Goal: Information Seeking & Learning: Learn about a topic

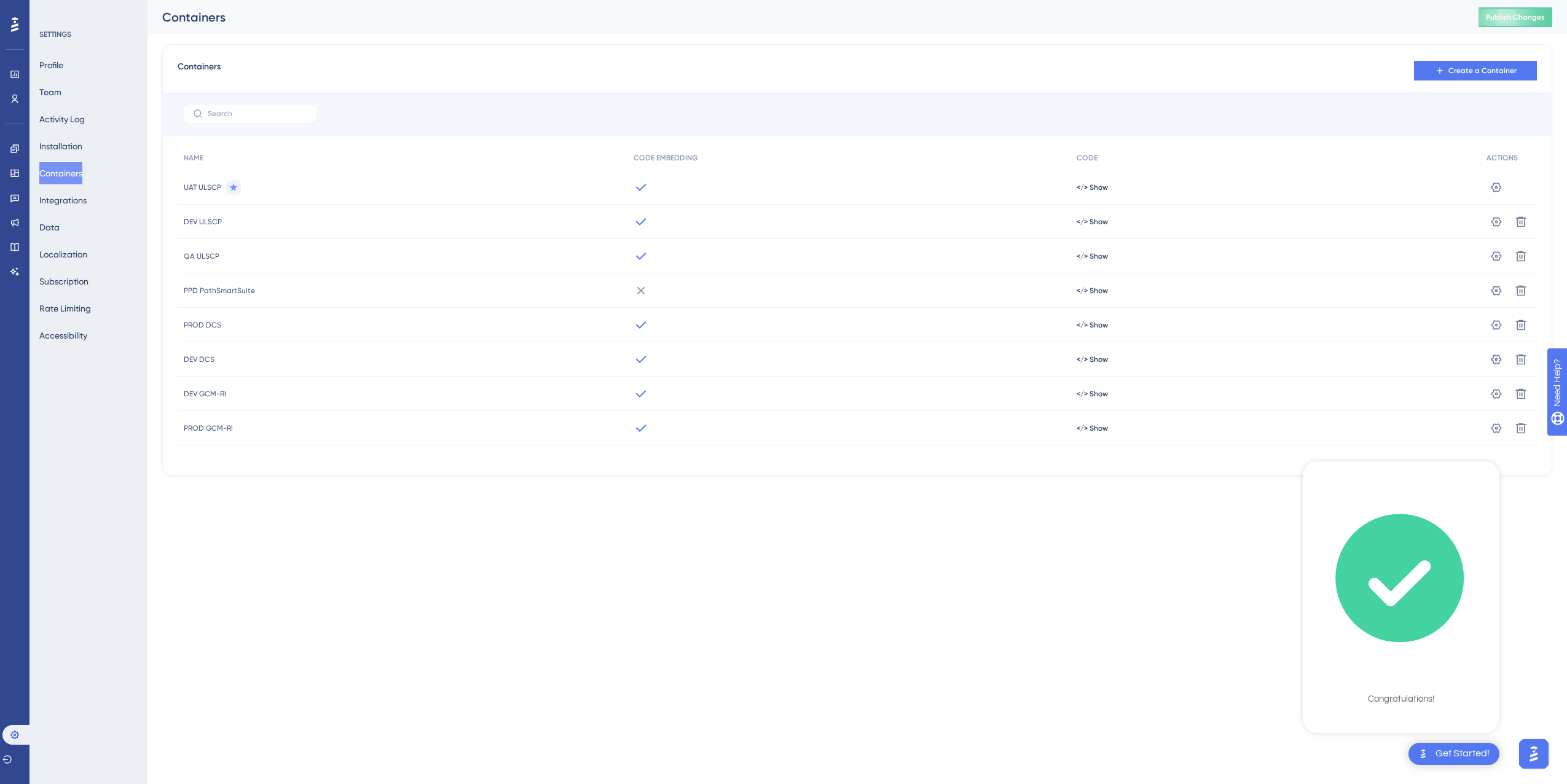
click at [1528, 0] on html "Get Started! Welcome on board! 🌊 Here is your Onboarding Checklist 100% Sign Up…" at bounding box center [784, 0] width 1567 height 0
click at [1402, 664] on icon "checklist loading" at bounding box center [1401, 578] width 184 height 184
click at [1215, 0] on html "Get Started! Welcome on board! 🌊 Here is your Onboarding Checklist 100% Sign Up…" at bounding box center [784, 0] width 1567 height 0
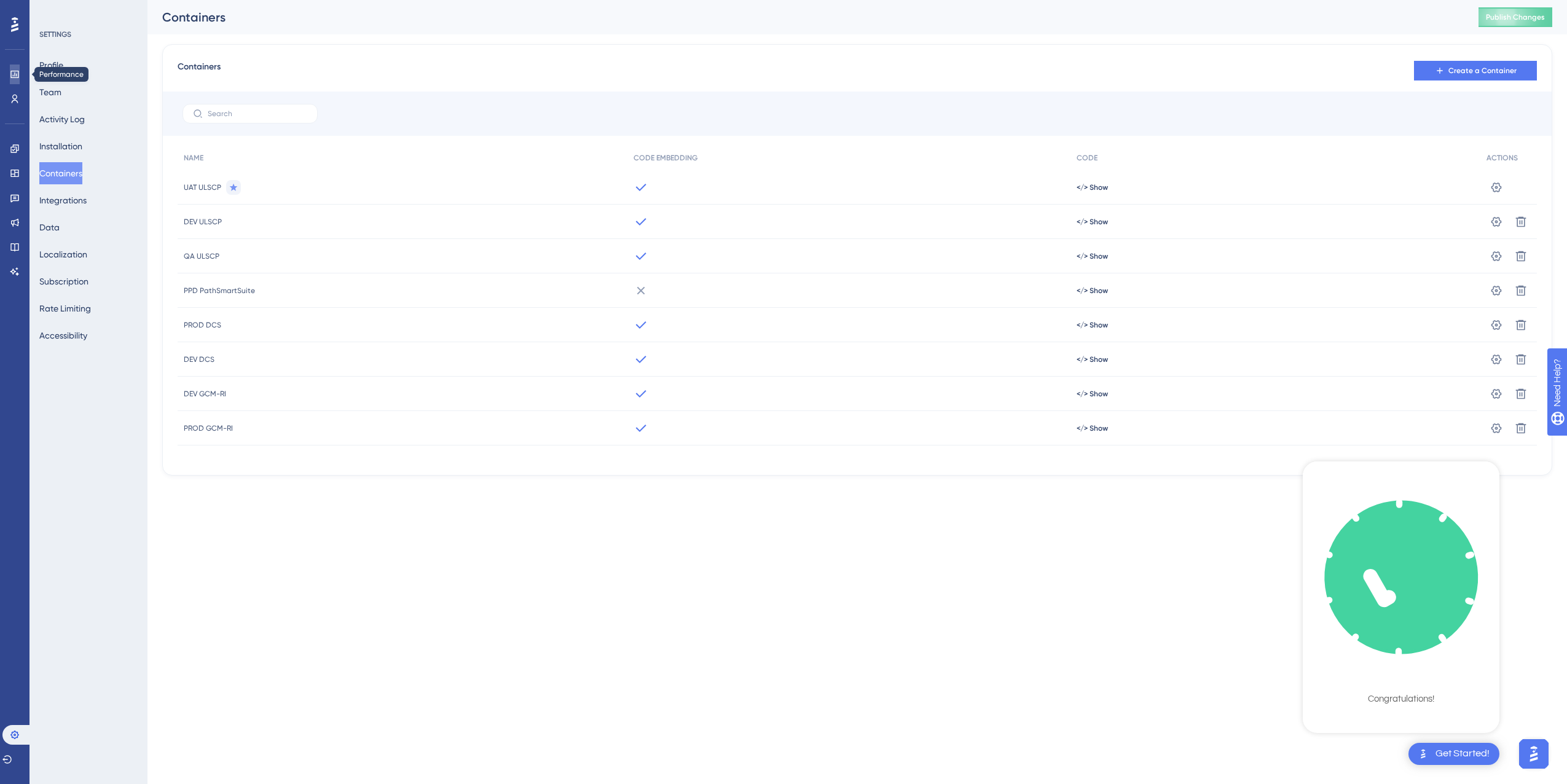
click at [17, 76] on icon at bounding box center [14, 74] width 10 height 10
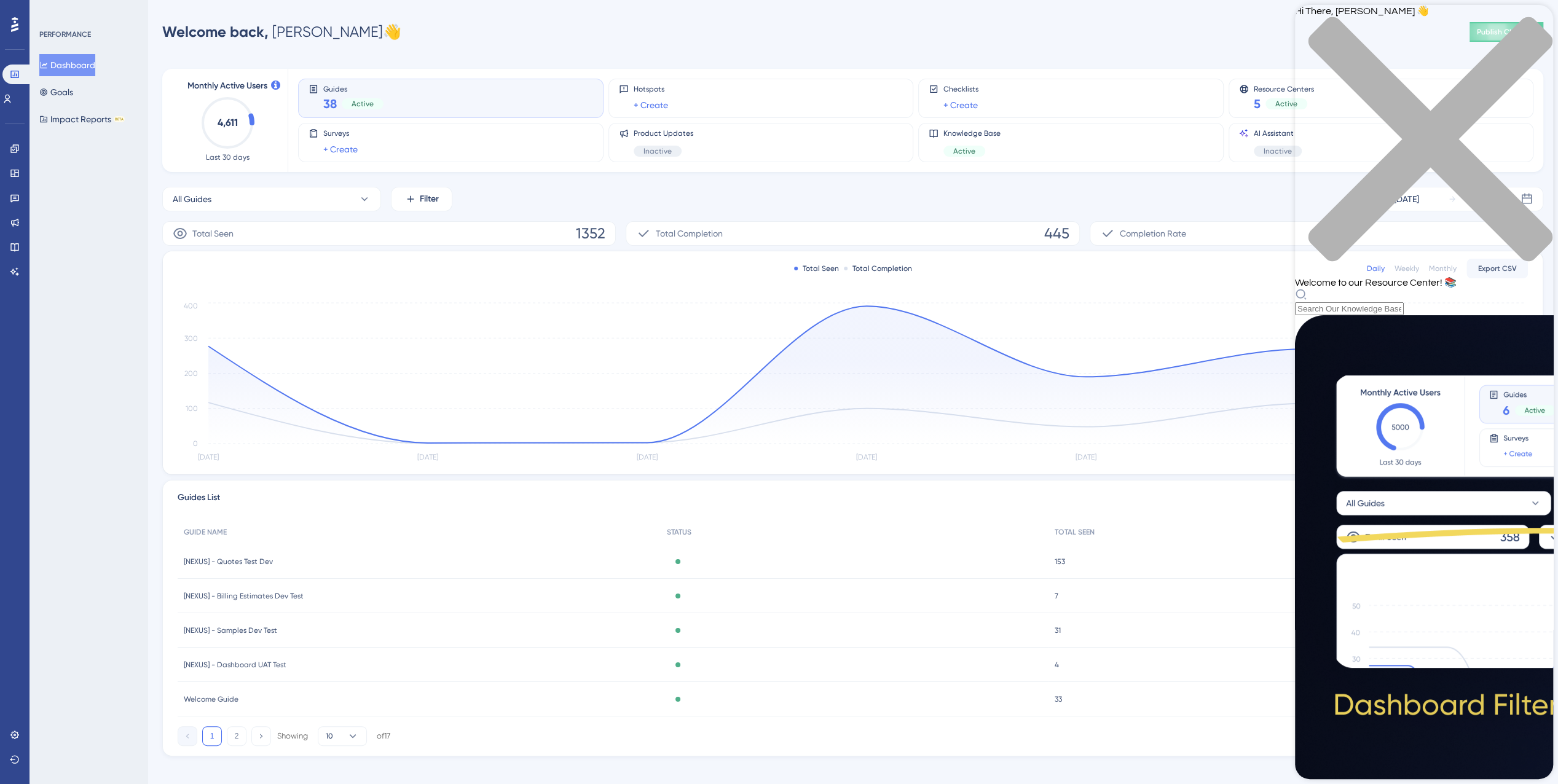
click at [1383, 288] on div "Resource Center Header" at bounding box center [1424, 301] width 258 height 27
click at [1378, 70] on div "Hi There, [PERSON_NAME] 👋 Welcome to our Resource Center! 📚" at bounding box center [1424, 160] width 258 height 310
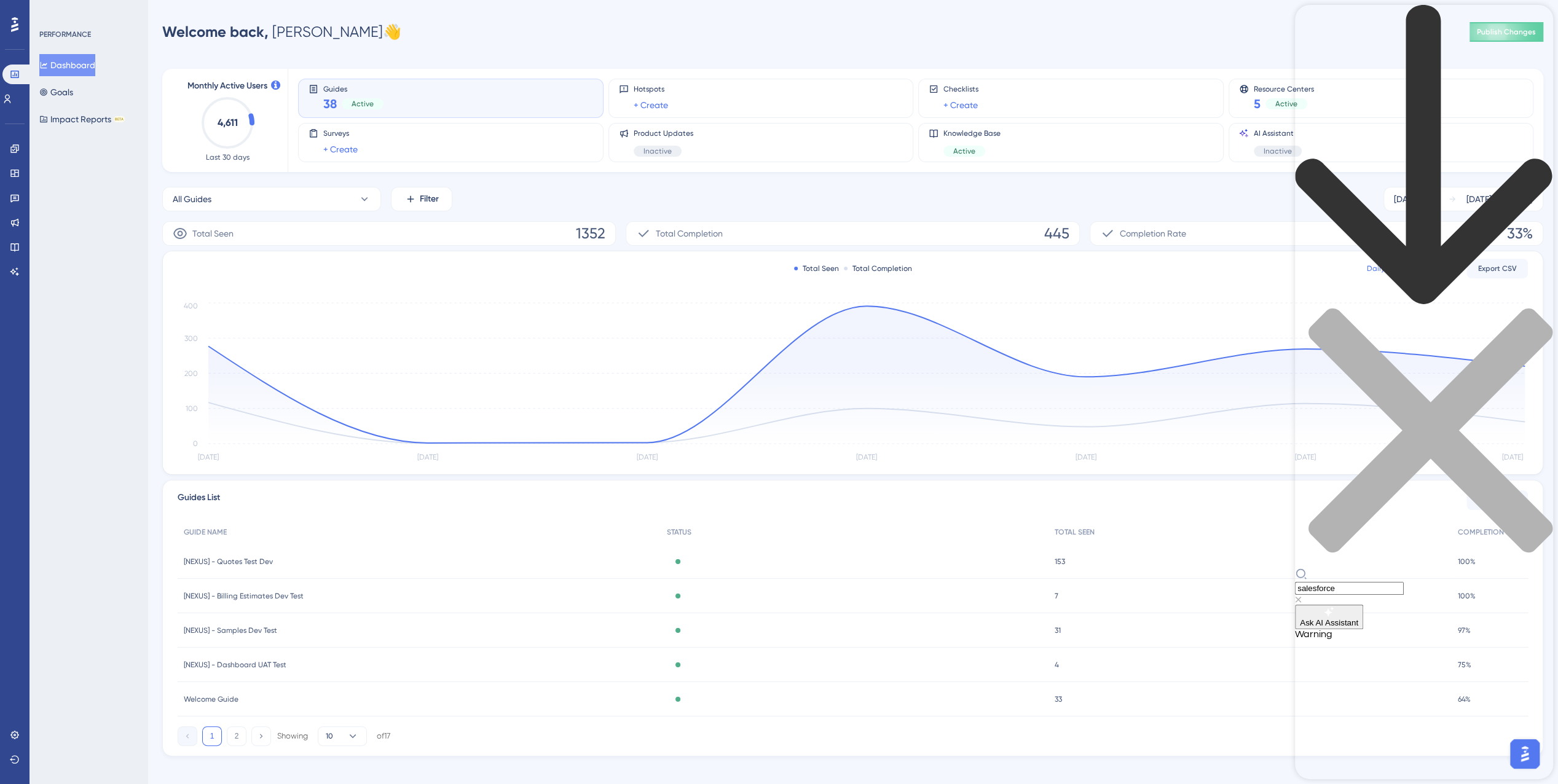
type input "salesforce"
click at [1374, 639] on span "Everything you need to know about the Salesforce integration in UserGuiding." at bounding box center [1404, 649] width 219 height 20
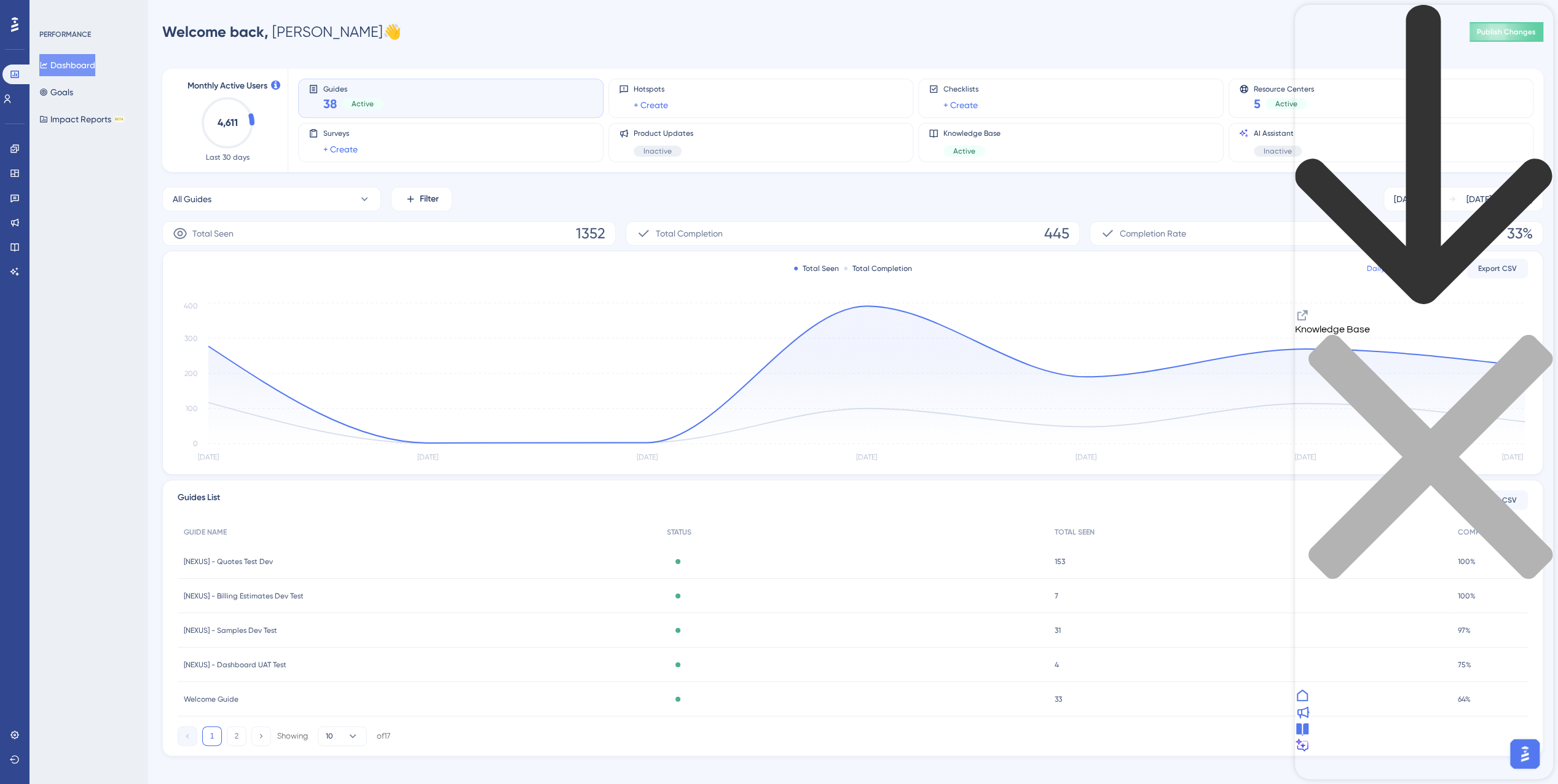
click at [1310, 308] on icon "Resource Center Header" at bounding box center [1301, 314] width 14 height 14
